Goal: Transaction & Acquisition: Obtain resource

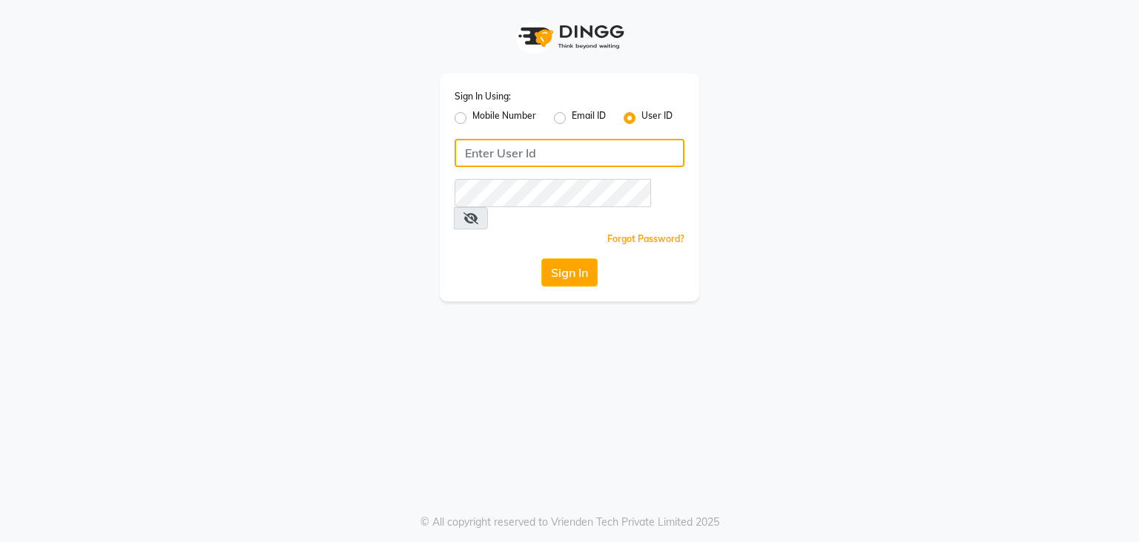
type input "e3591-01"
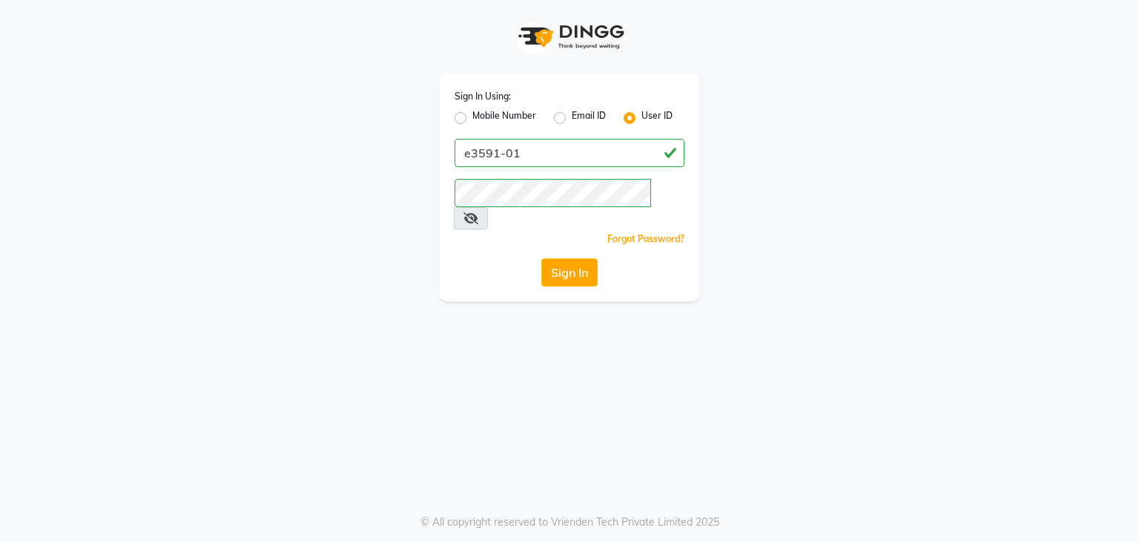
click at [539, 258] on div "Sign In" at bounding box center [570, 272] width 230 height 28
click at [542, 258] on button "Sign In" at bounding box center [570, 272] width 56 height 28
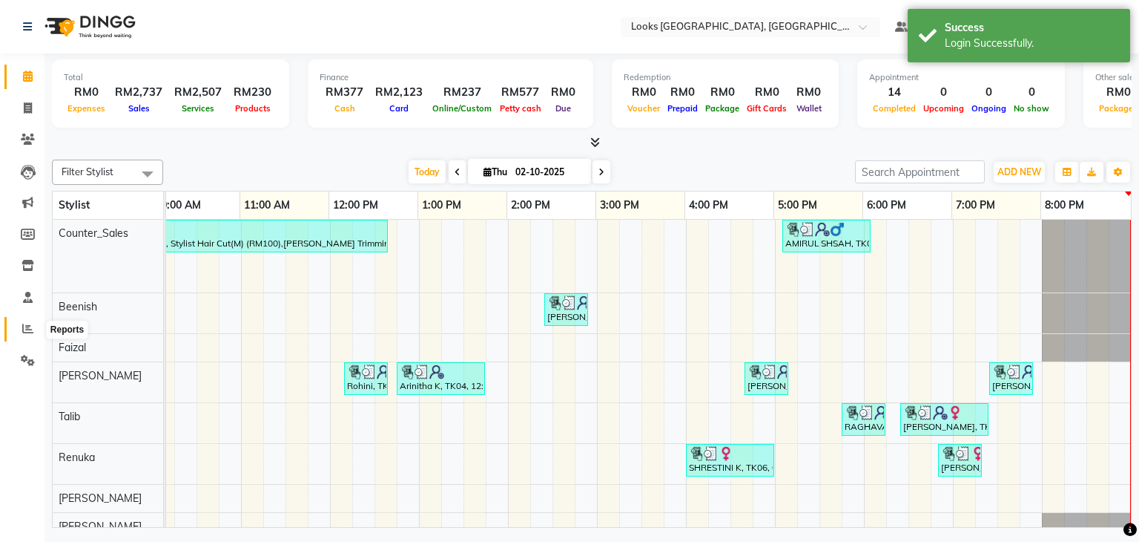
click at [24, 321] on span at bounding box center [28, 328] width 26 height 17
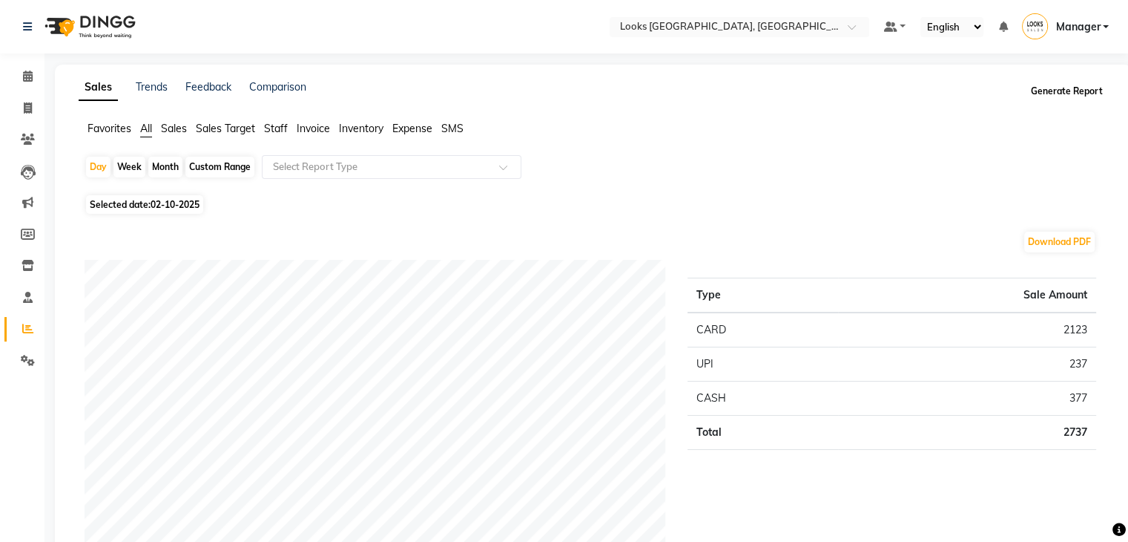
click at [1082, 84] on button "Generate Report" at bounding box center [1066, 91] width 79 height 21
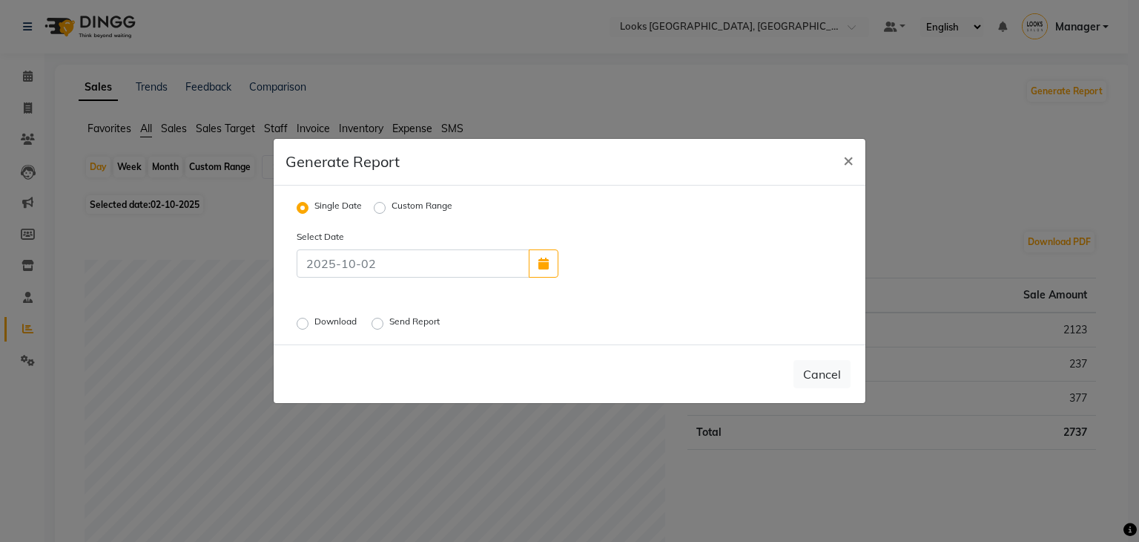
click at [315, 319] on label "Download" at bounding box center [337, 324] width 45 height 18
click at [306, 319] on input "Download" at bounding box center [305, 323] width 10 height 10
radio input "true"
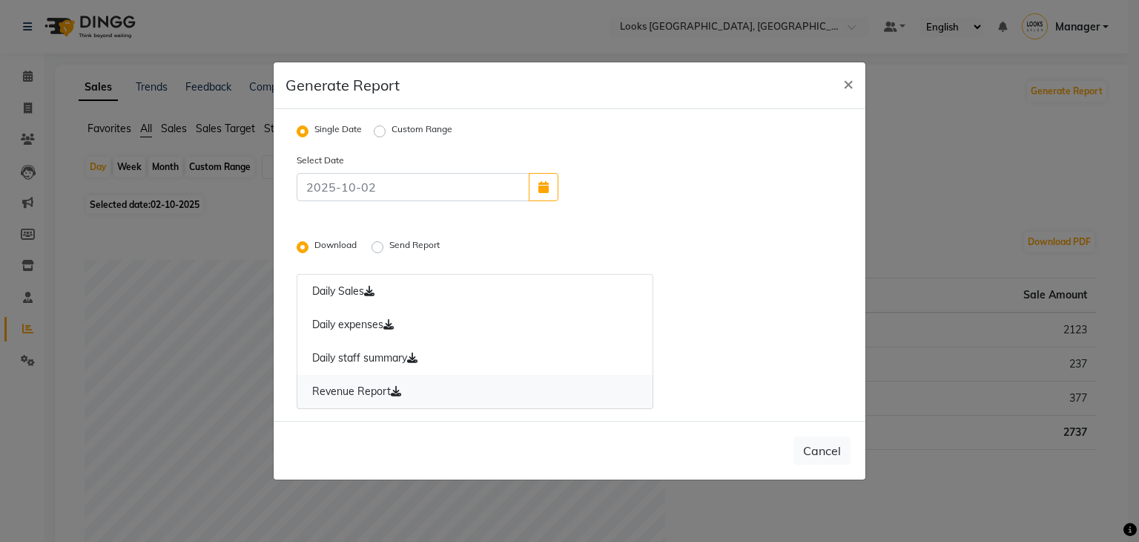
click at [372, 389] on link "Revenue Report" at bounding box center [475, 392] width 357 height 34
